Goal: Check status: Check status

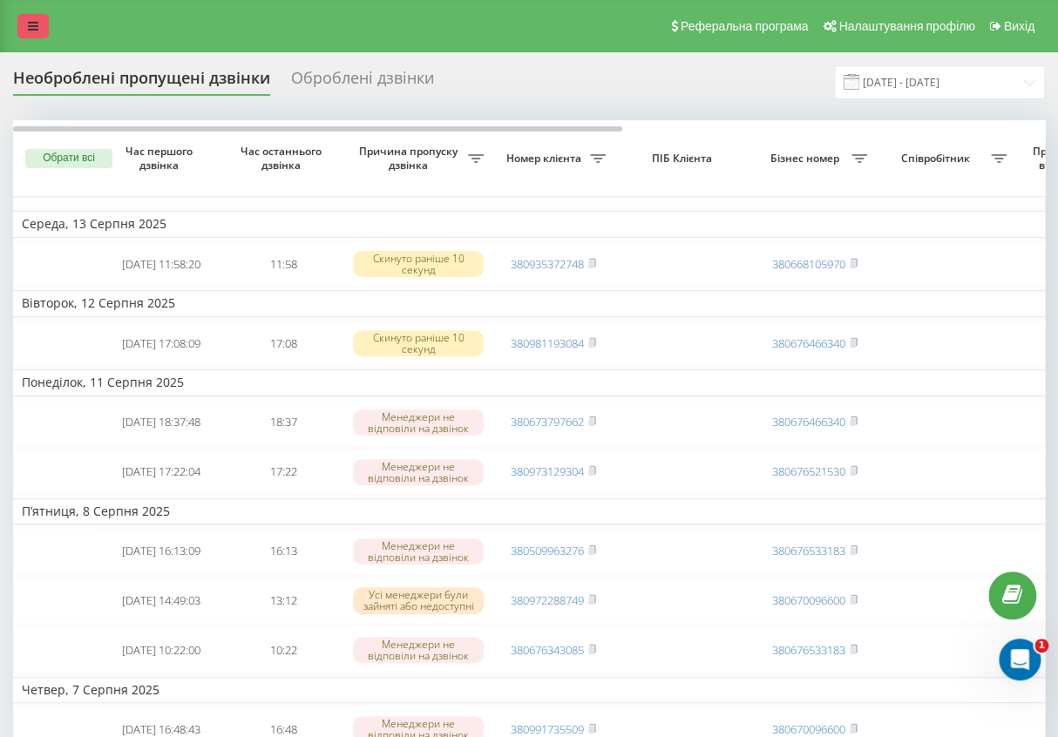
click at [25, 18] on link at bounding box center [32, 26] width 31 height 24
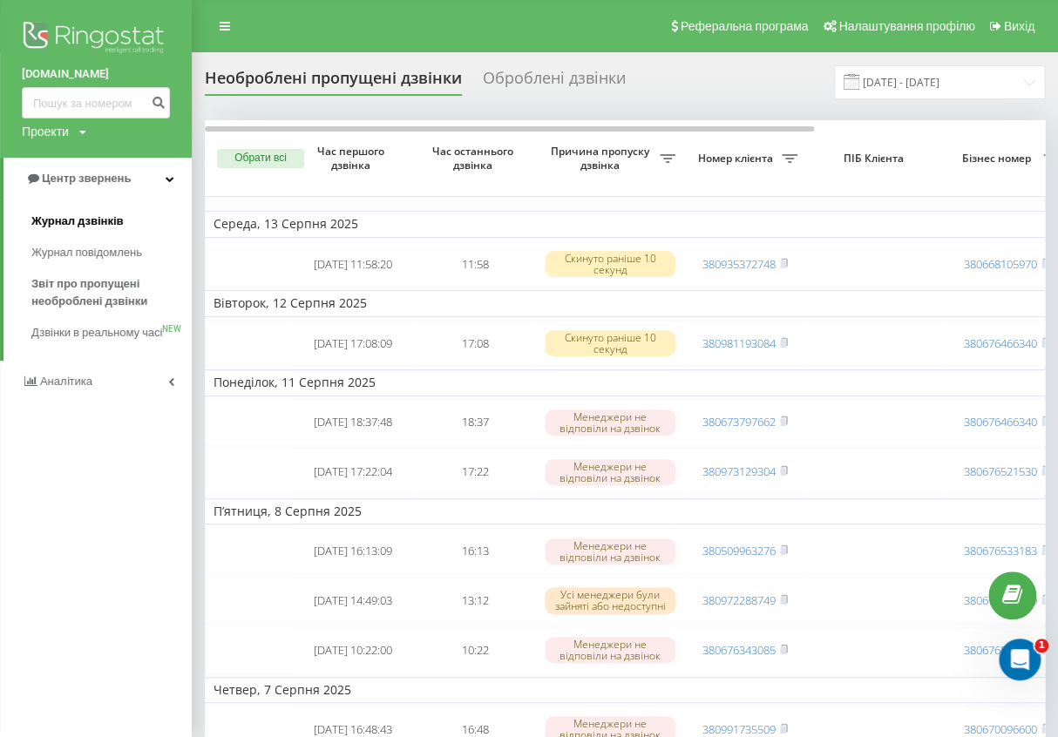
click at [78, 215] on span "Журнал дзвінків" at bounding box center [77, 221] width 92 height 17
